Goal: Complete application form: Complete application form

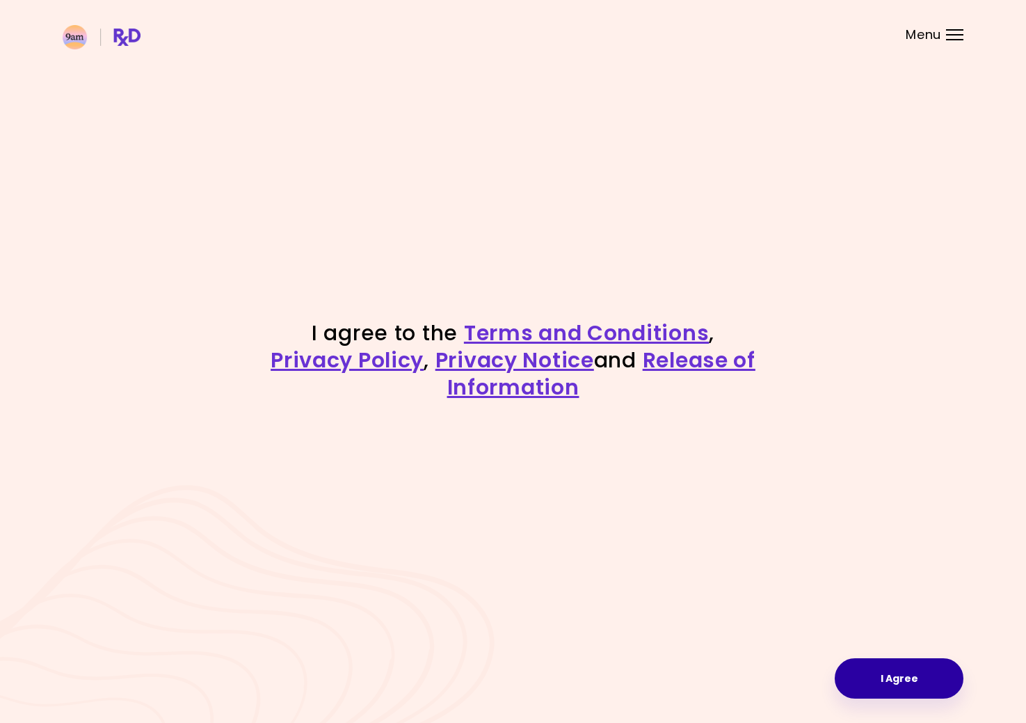
click at [867, 677] on button "I Agree" at bounding box center [899, 678] width 129 height 40
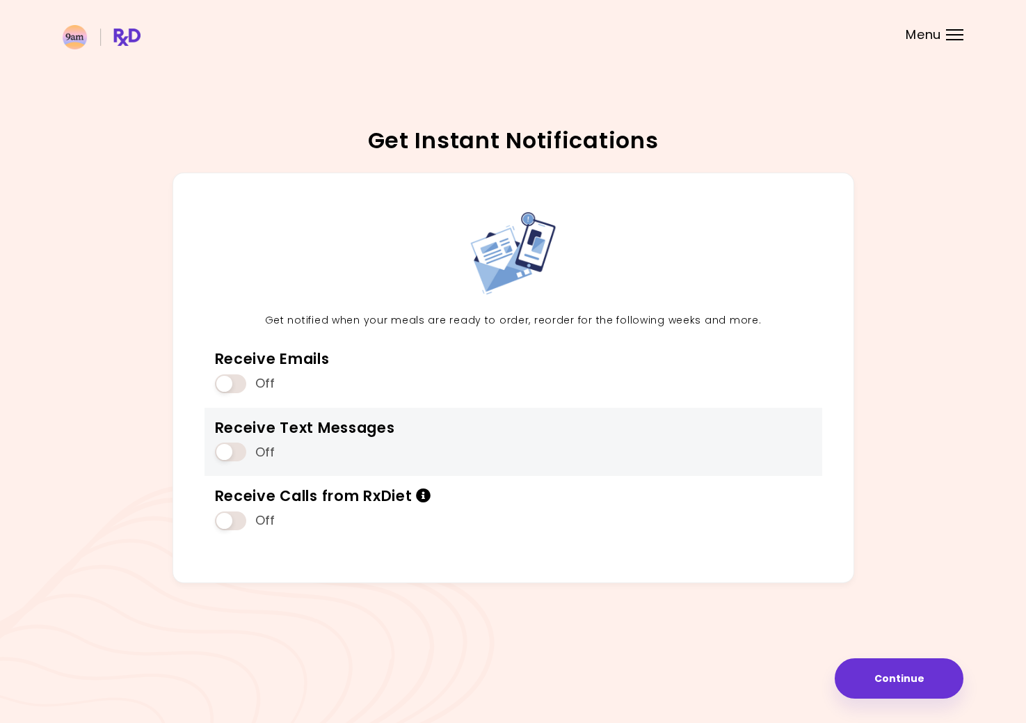
click at [230, 446] on span at bounding box center [230, 451] width 31 height 19
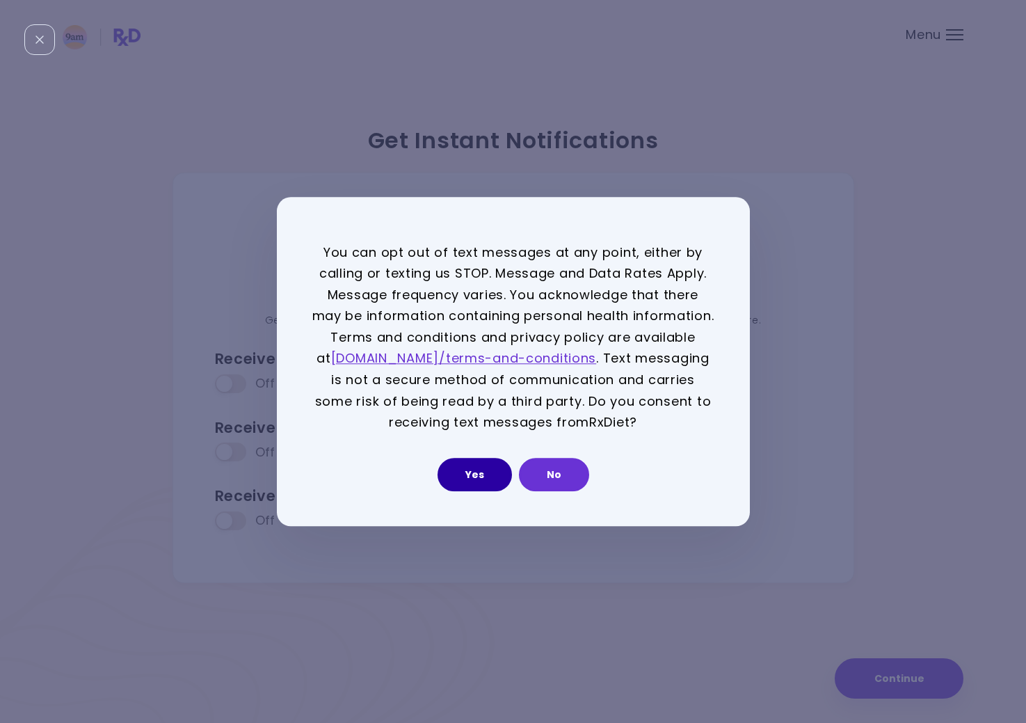
click at [457, 472] on button "Yes" at bounding box center [474, 474] width 74 height 33
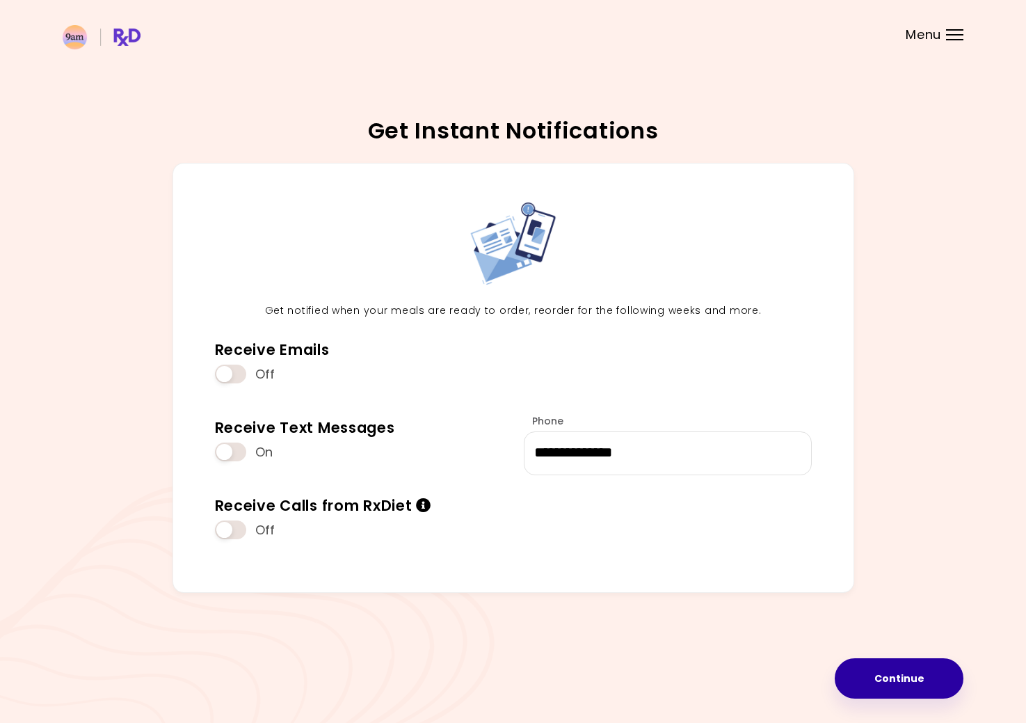
click at [896, 673] on button "Continue" at bounding box center [899, 678] width 129 height 40
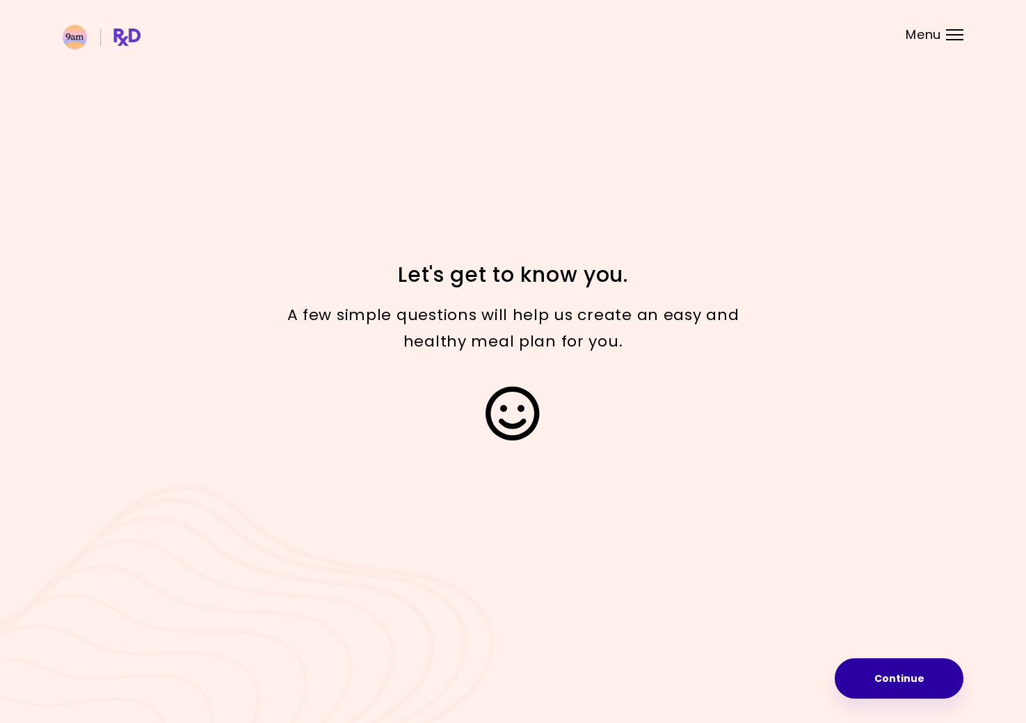
click at [906, 675] on button "Continue" at bounding box center [899, 678] width 129 height 40
